Goal: Task Accomplishment & Management: Manage account settings

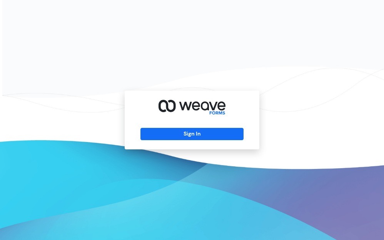
click at [203, 135] on button "Sign In" at bounding box center [191, 134] width 103 height 12
